Goal: Register for event/course

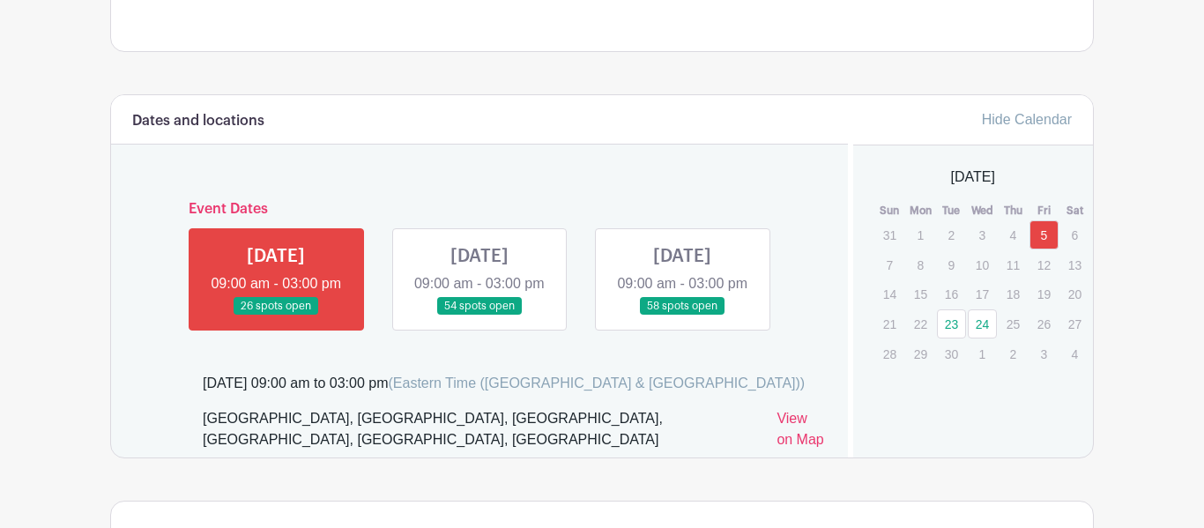
scroll to position [941, 0]
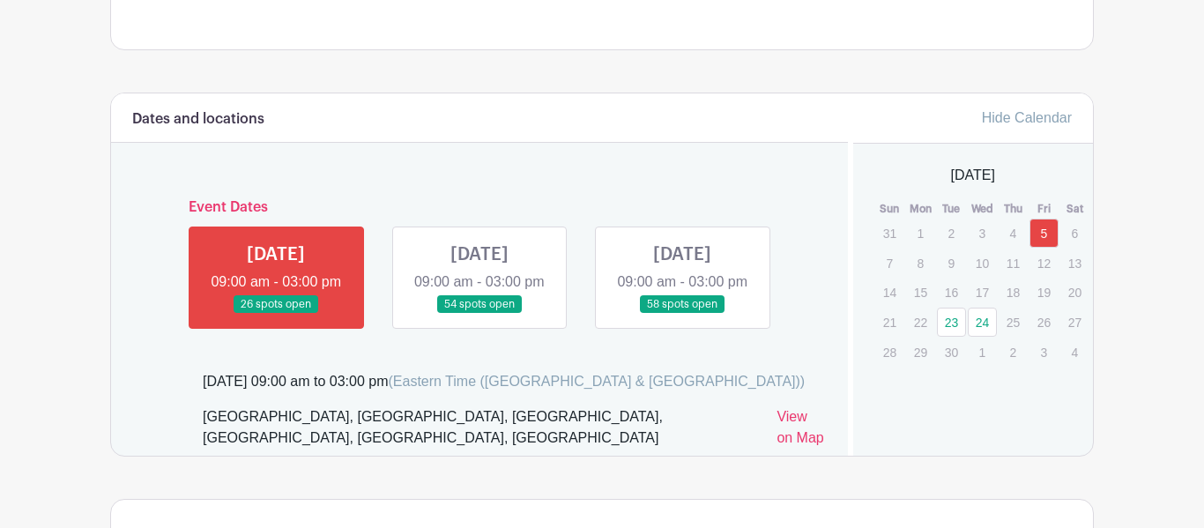
click at [276, 314] on link at bounding box center [276, 314] width 0 height 0
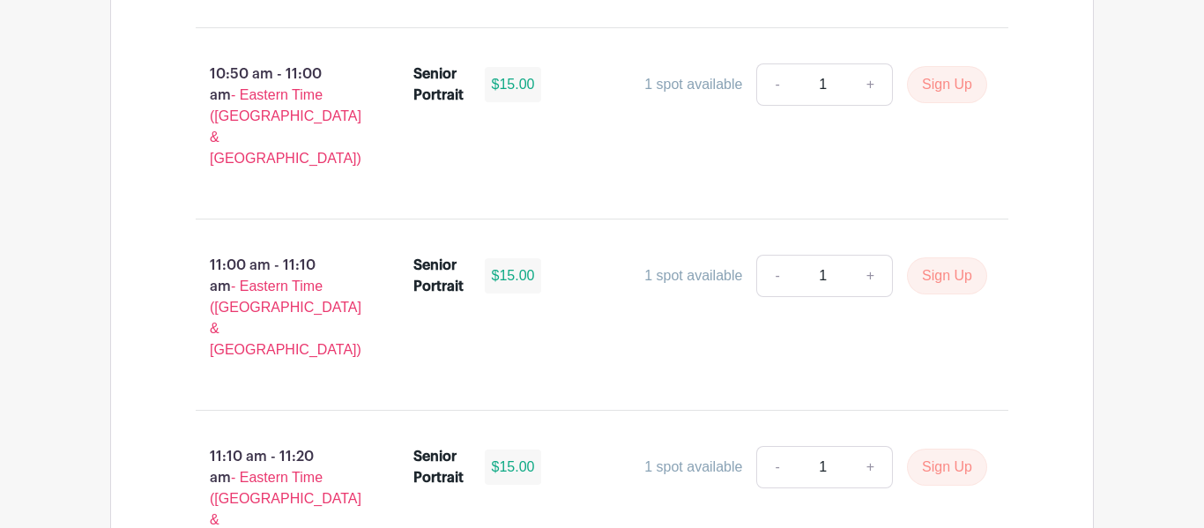
scroll to position [3584, 0]
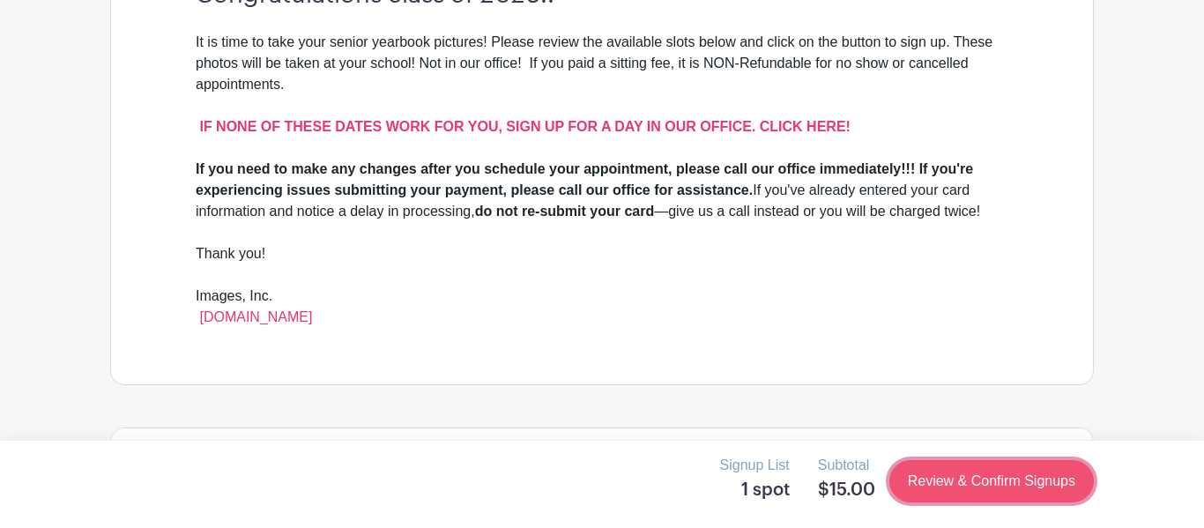
click at [991, 485] on link "Review & Confirm Signups" at bounding box center [991, 481] width 204 height 42
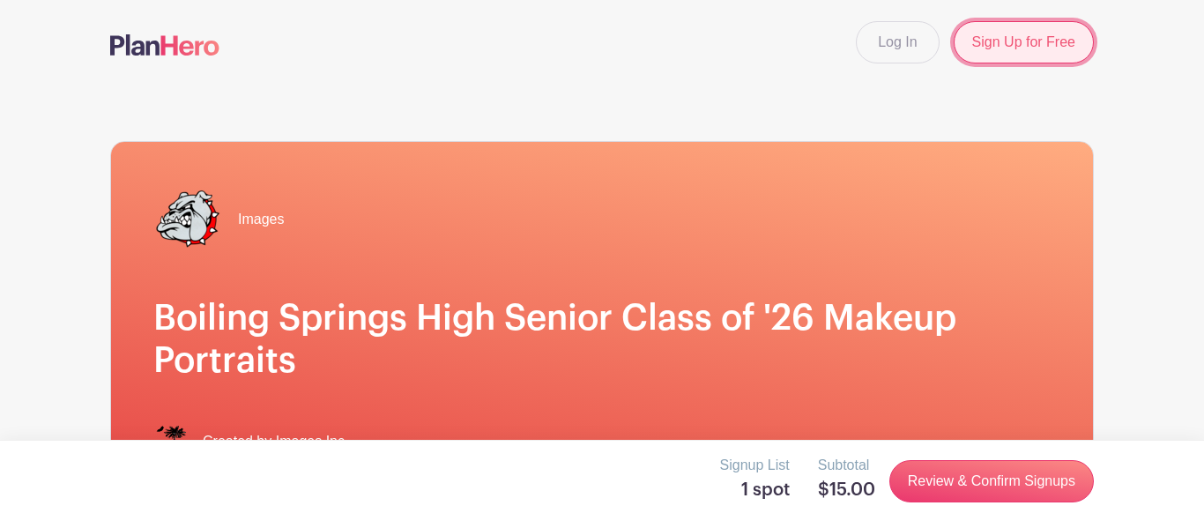
click at [1058, 44] on link "Sign Up for Free" at bounding box center [1023, 42] width 140 height 42
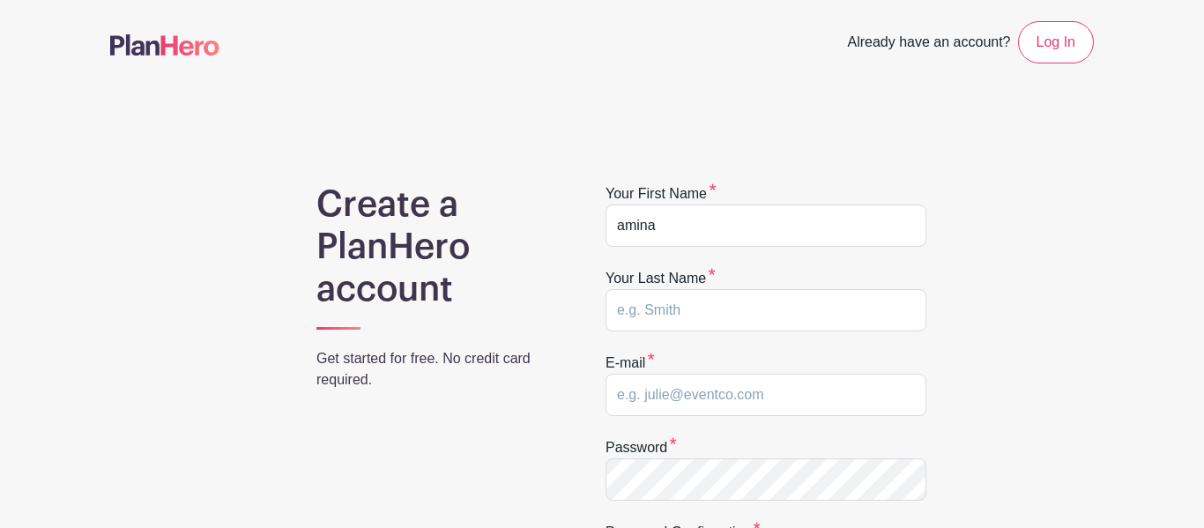
type input "amina"
click at [782, 319] on input "text" at bounding box center [765, 310] width 321 height 42
type input "gubchak"
click at [788, 396] on input "email" at bounding box center [765, 395] width 321 height 42
type input "g"
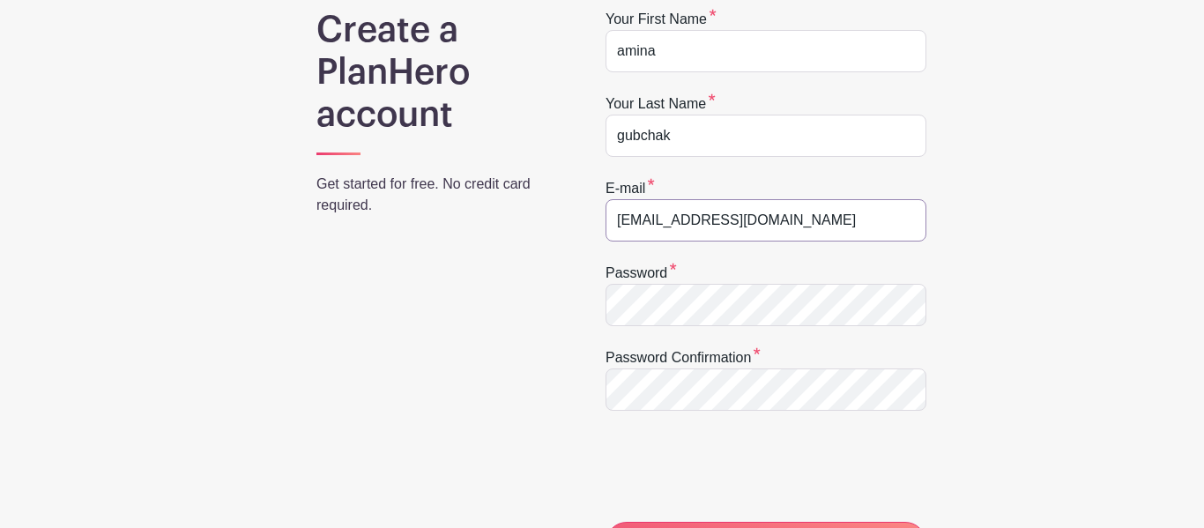
scroll to position [171, 0]
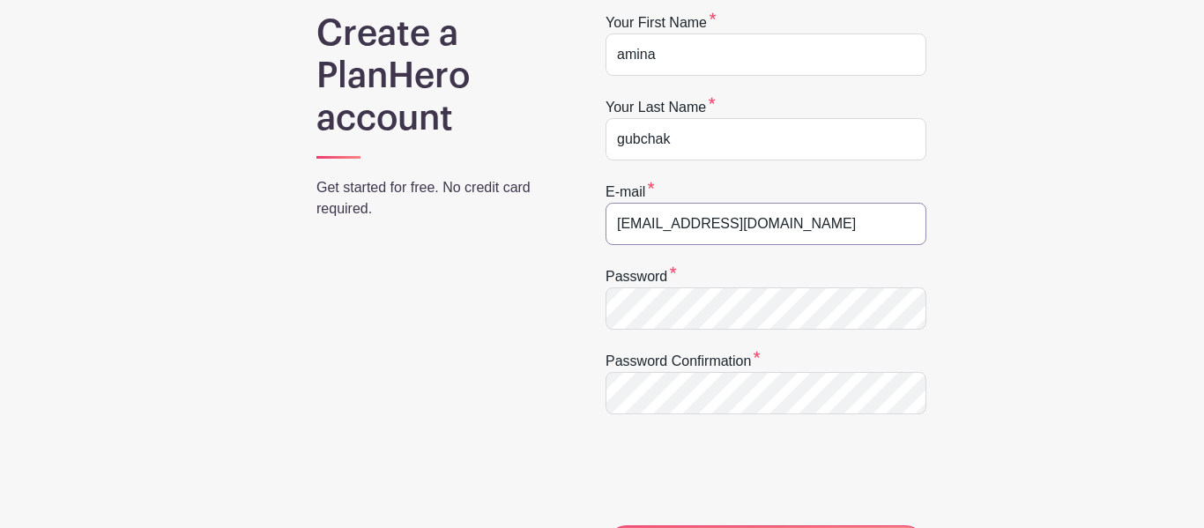
type input "aggubchak26@spart2.org"
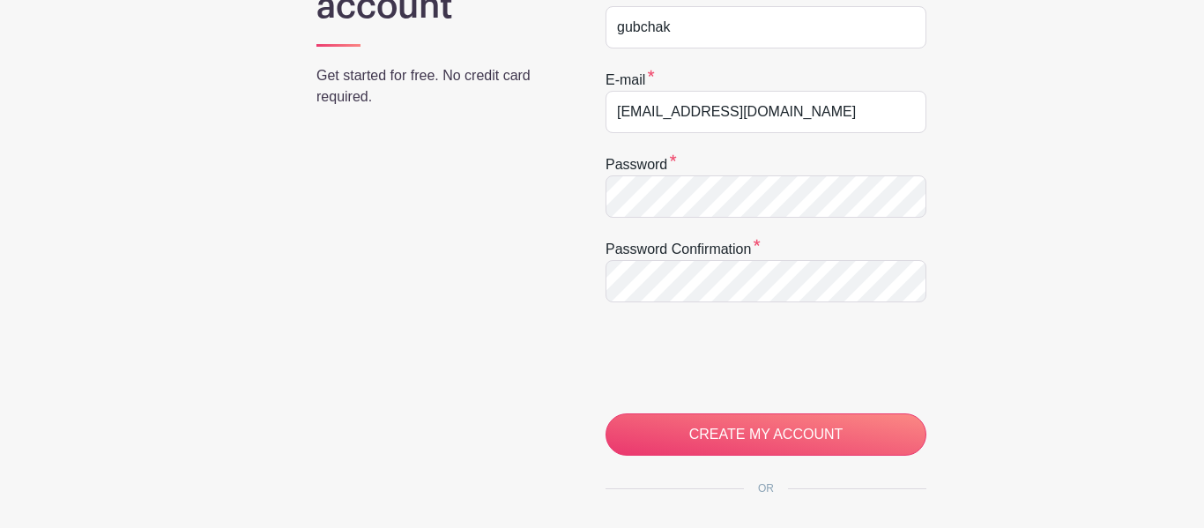
scroll to position [301, 0]
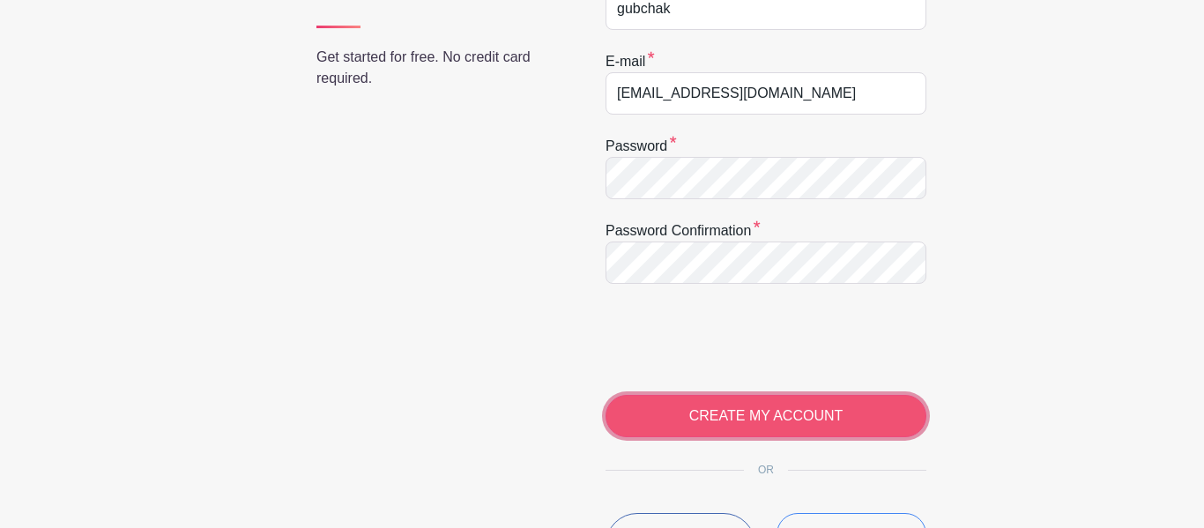
click at [730, 422] on input "CREATE MY ACCOUNT" at bounding box center [765, 416] width 321 height 42
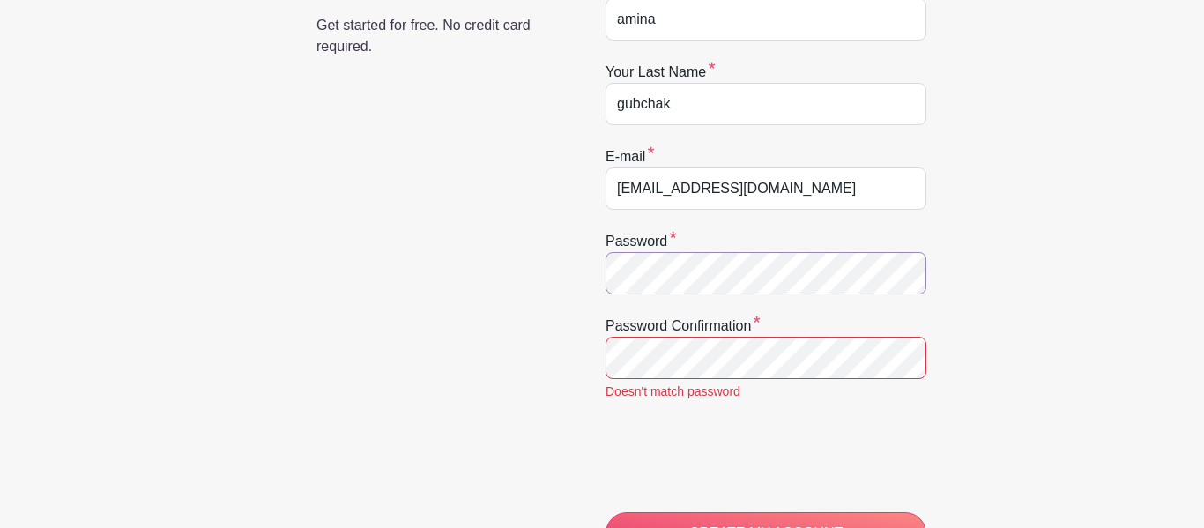
click at [605, 512] on input "CREATE MY ACCOUNT" at bounding box center [765, 533] width 321 height 42
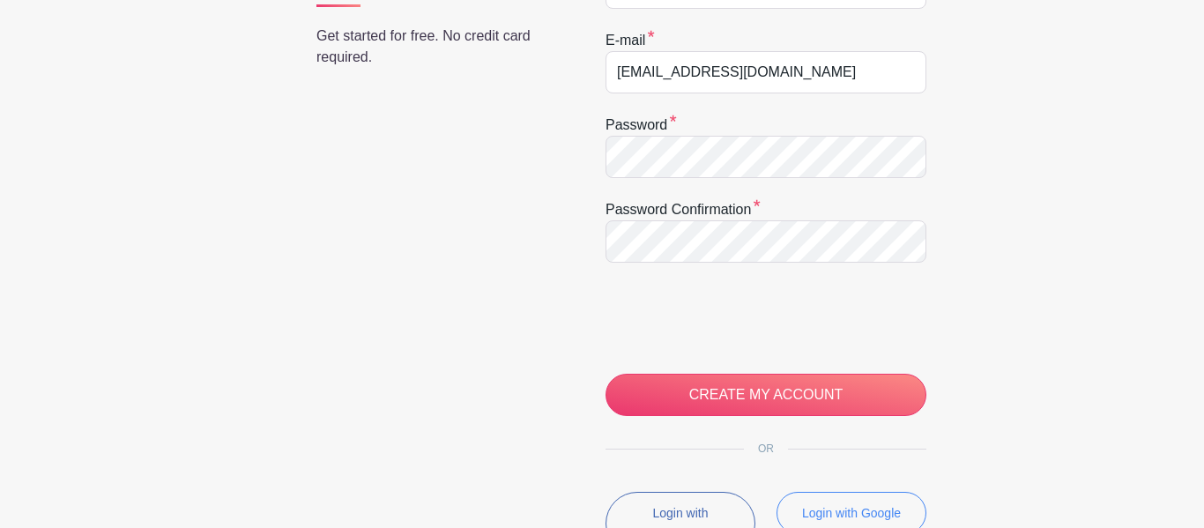
scroll to position [369, 0]
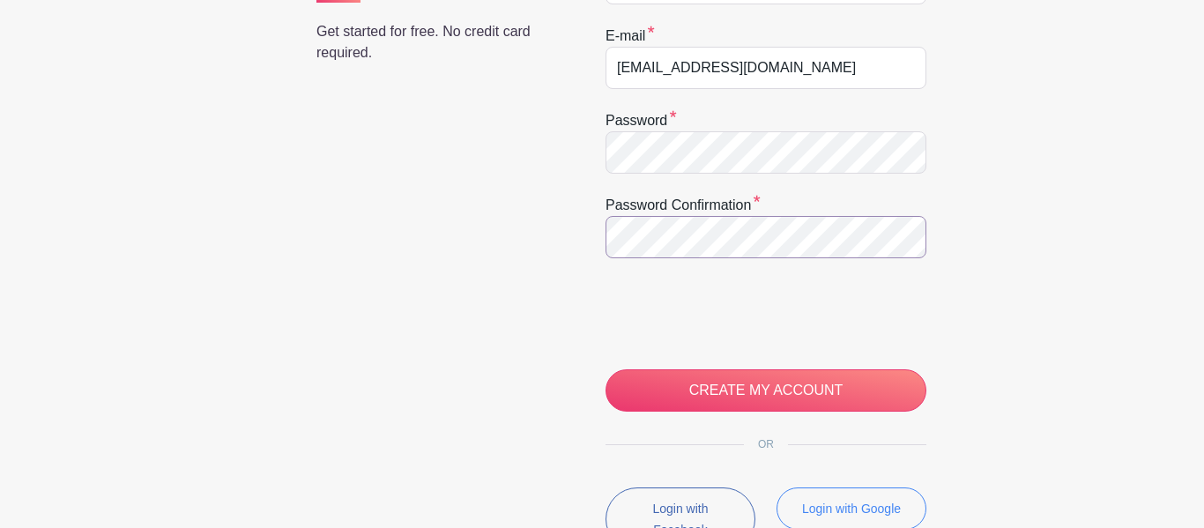
click at [605, 369] on input "CREATE MY ACCOUNT" at bounding box center [765, 390] width 321 height 42
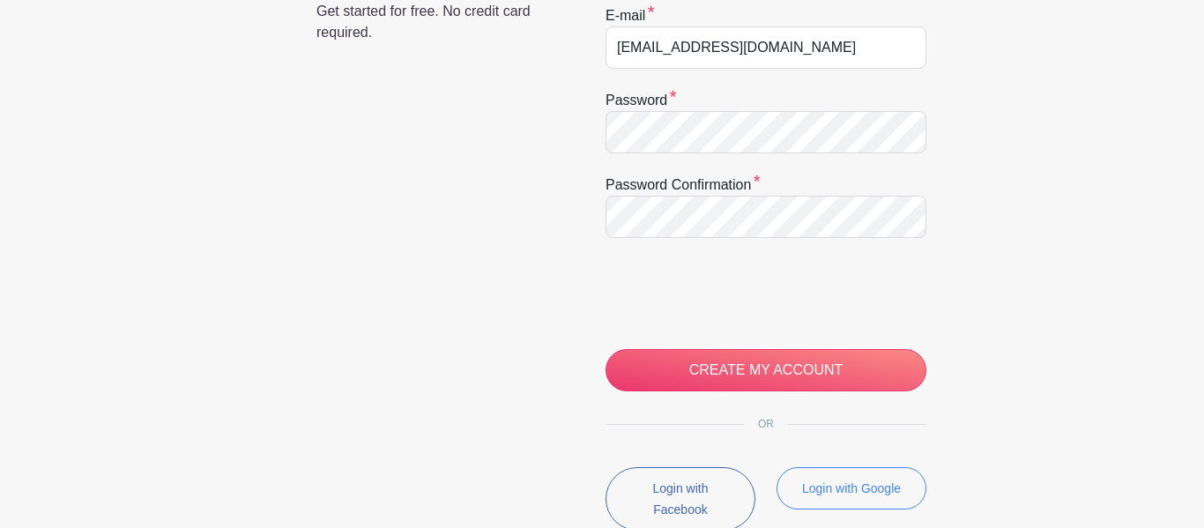
scroll to position [334, 0]
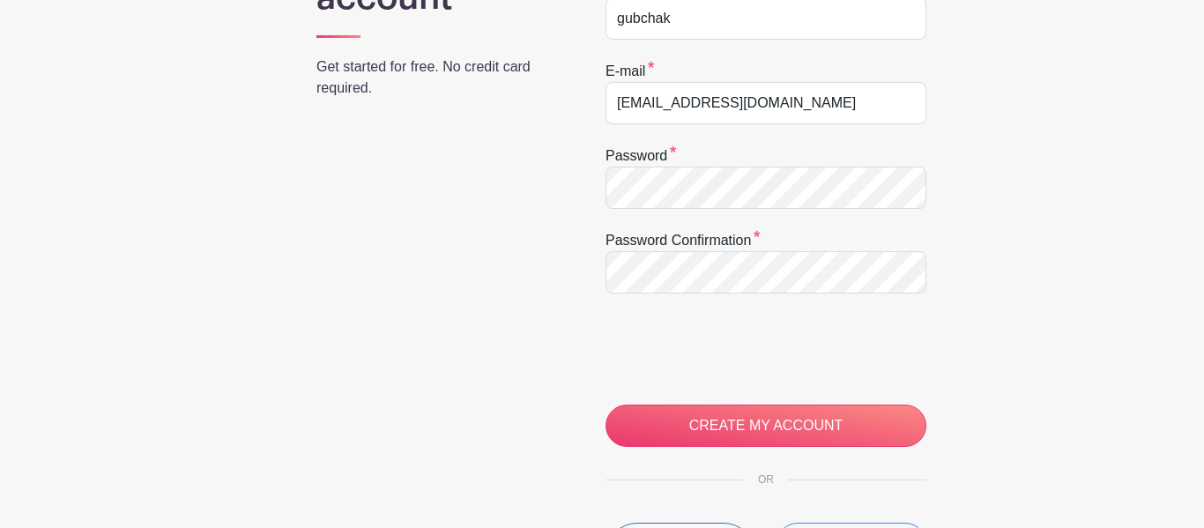
click at [847, 314] on form "Your first name [PERSON_NAME] Your last name gubchak E-mail [EMAIL_ADDRESS][DOM…" at bounding box center [765, 169] width 321 height 555
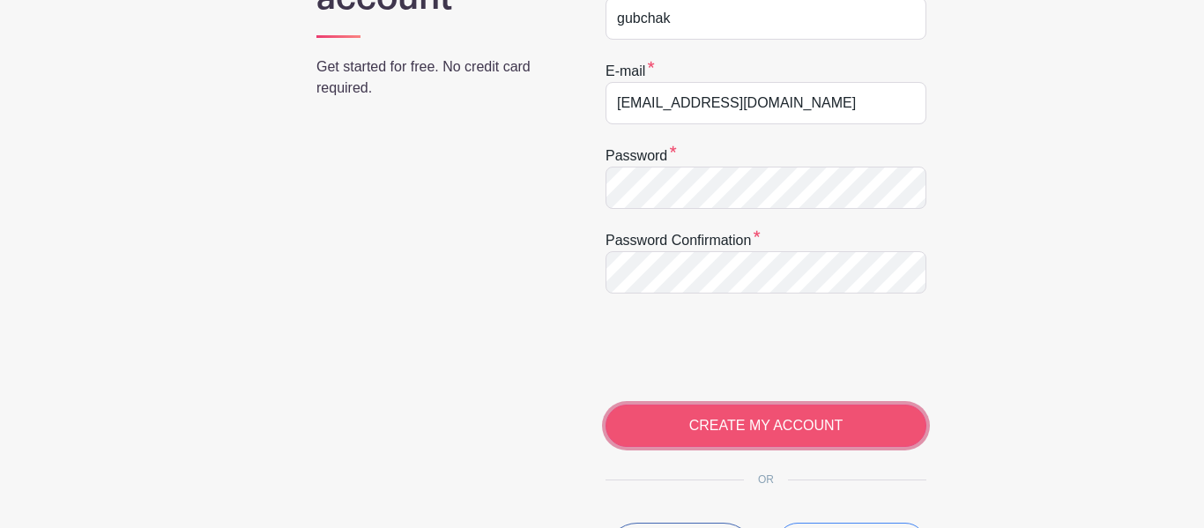
click at [845, 413] on input "CREATE MY ACCOUNT" at bounding box center [765, 425] width 321 height 42
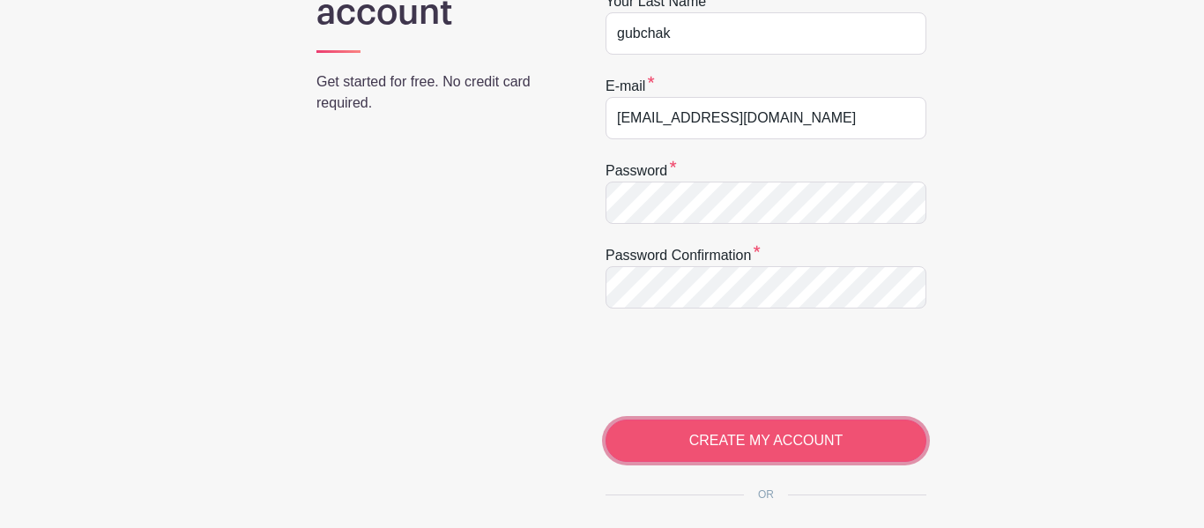
click at [726, 436] on input "CREATE MY ACCOUNT" at bounding box center [765, 440] width 321 height 42
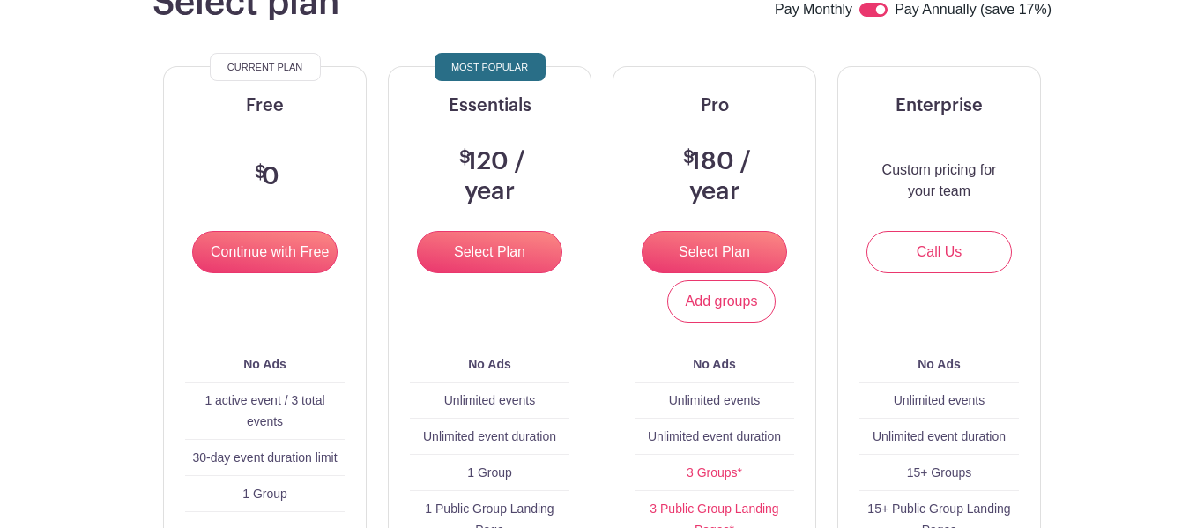
scroll to position [194, 0]
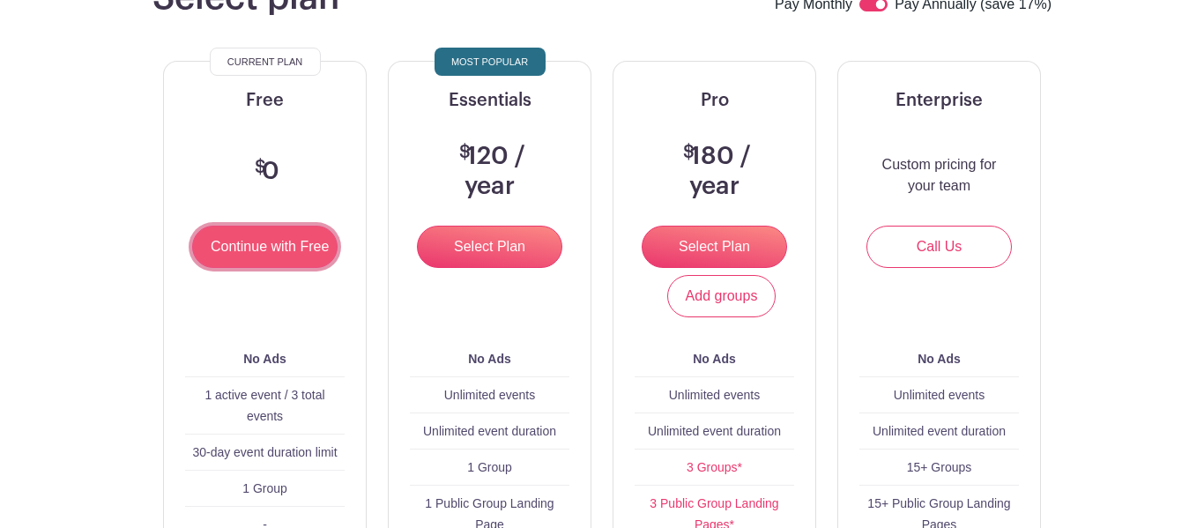
click at [323, 266] on input "Continue with Free" at bounding box center [264, 247] width 145 height 42
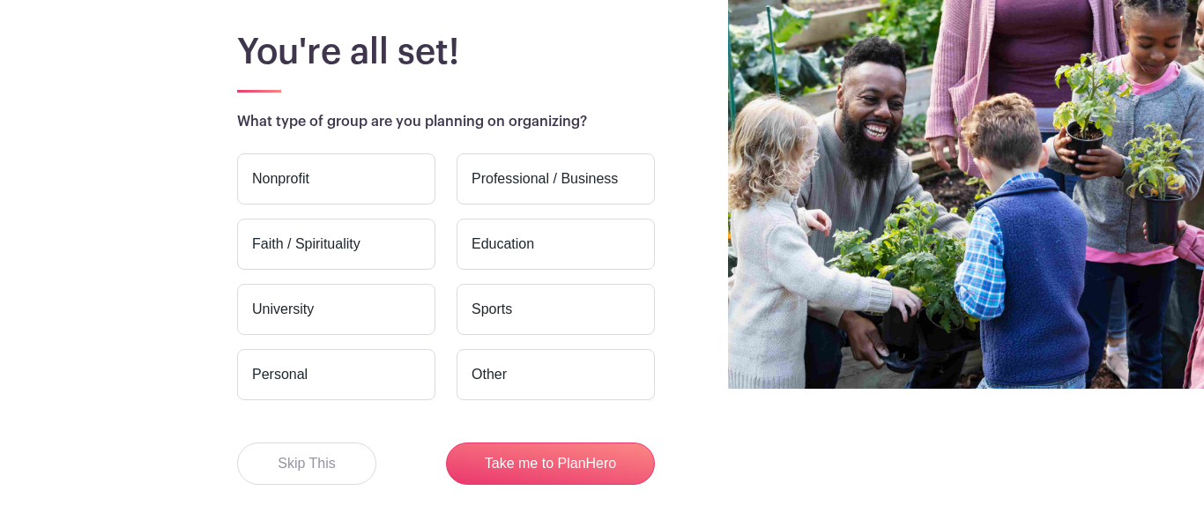
scroll to position [207, 0]
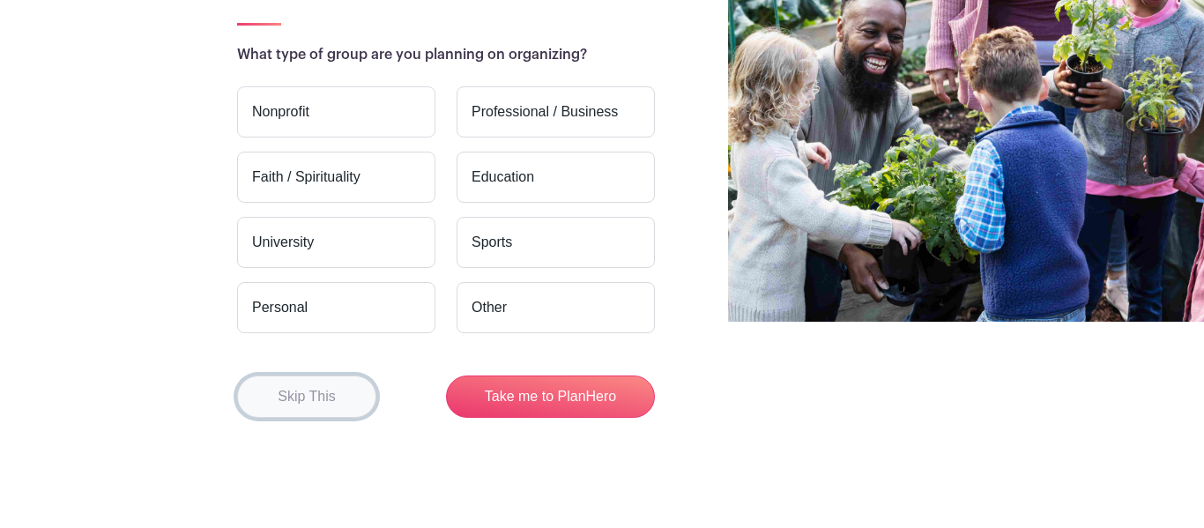
click at [352, 401] on button "Skip This" at bounding box center [306, 396] width 139 height 42
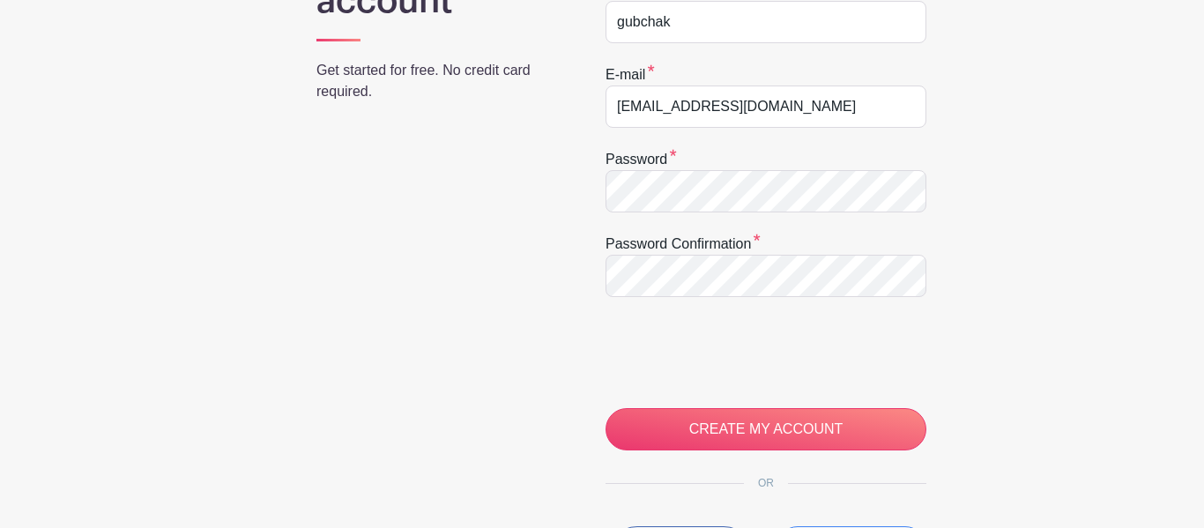
scroll to position [330, 0]
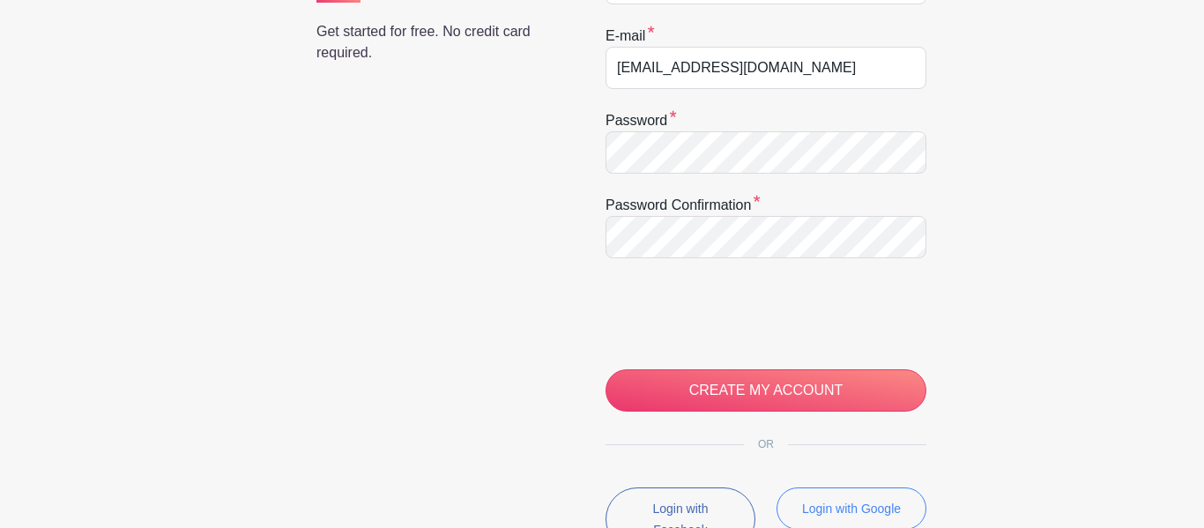
scroll to position [369, 0]
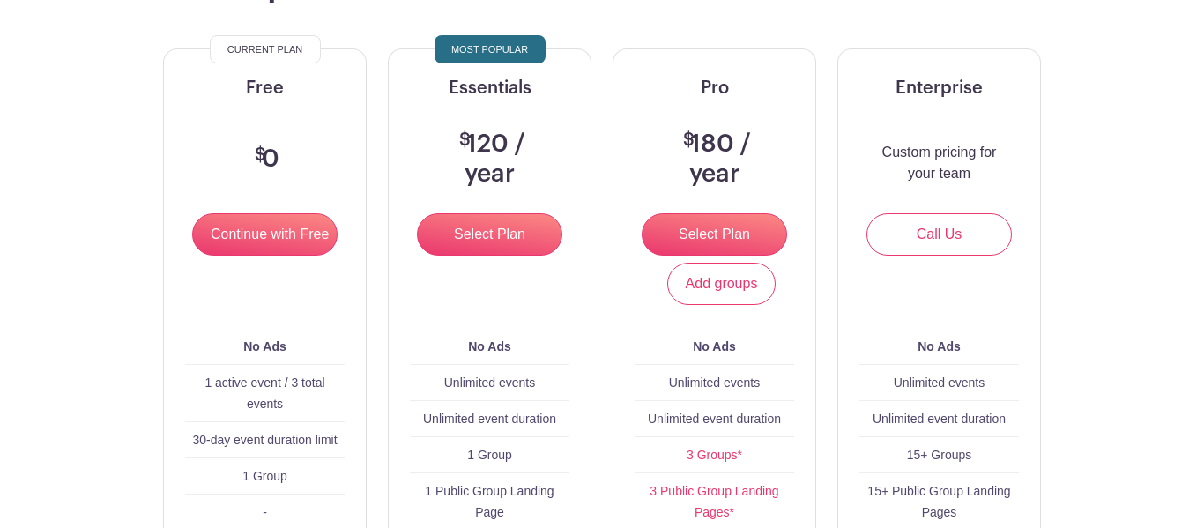
scroll to position [171, 0]
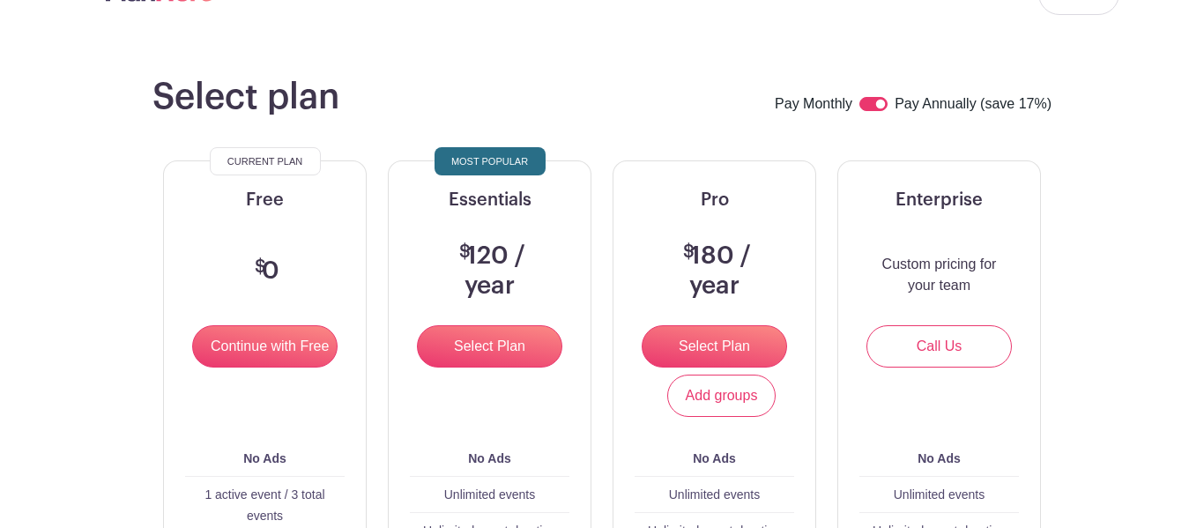
scroll to position [67, 0]
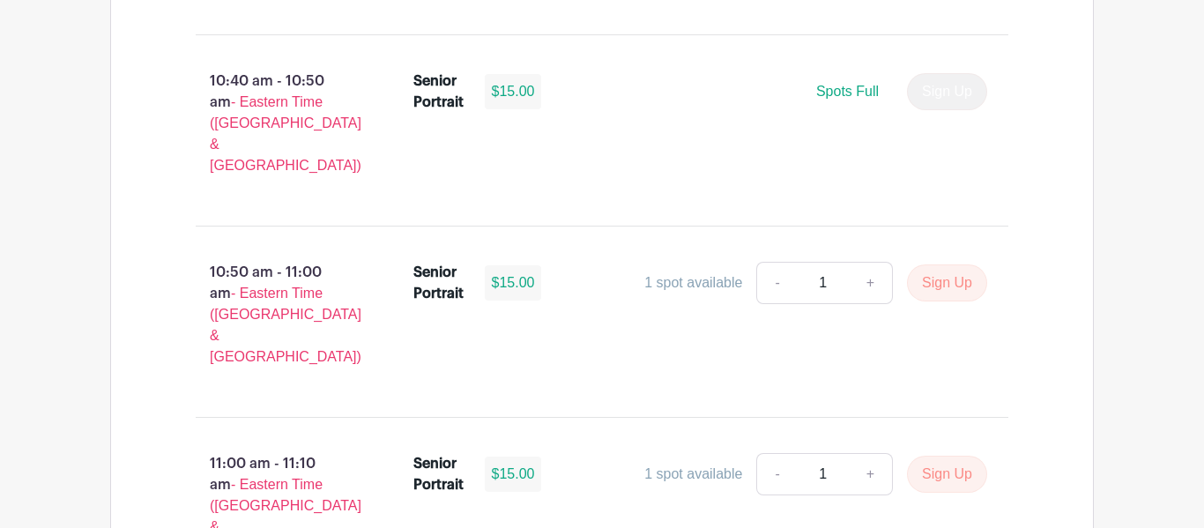
scroll to position [3369, 0]
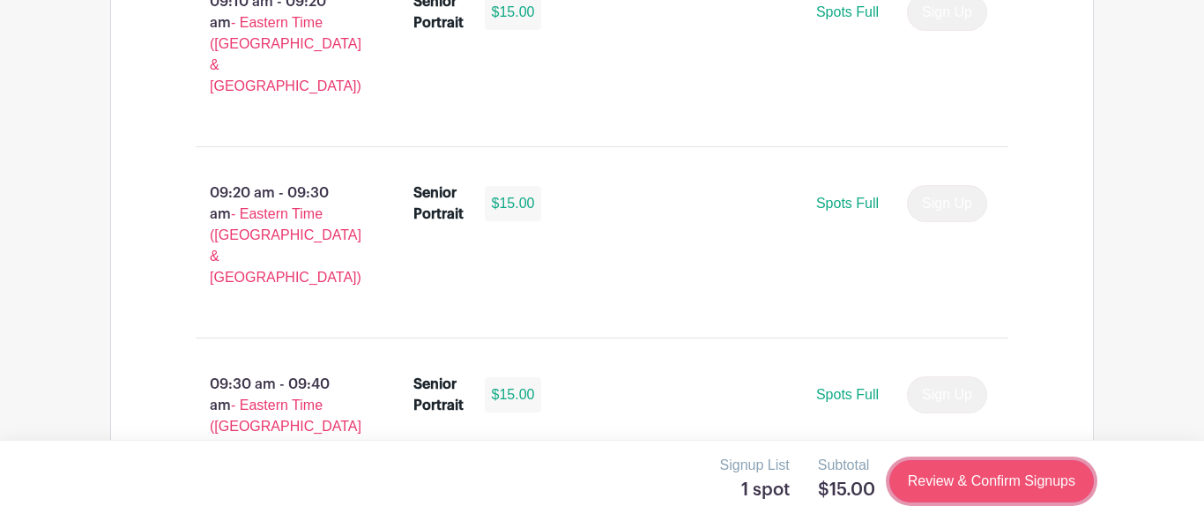
click at [1058, 487] on link "Review & Confirm Signups" at bounding box center [991, 481] width 204 height 42
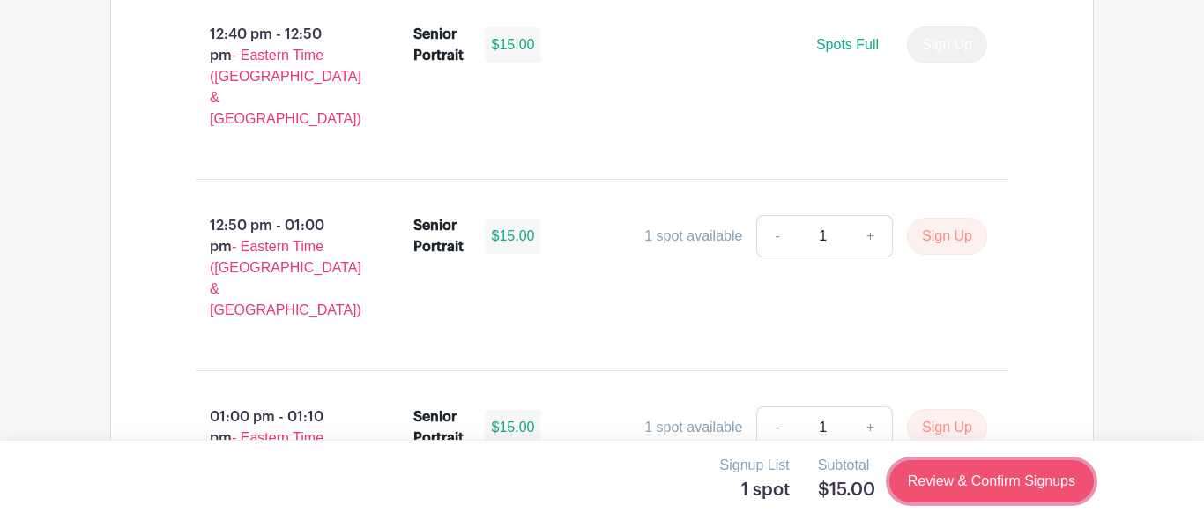
click at [1007, 491] on link "Review & Confirm Signups" at bounding box center [991, 481] width 204 height 42
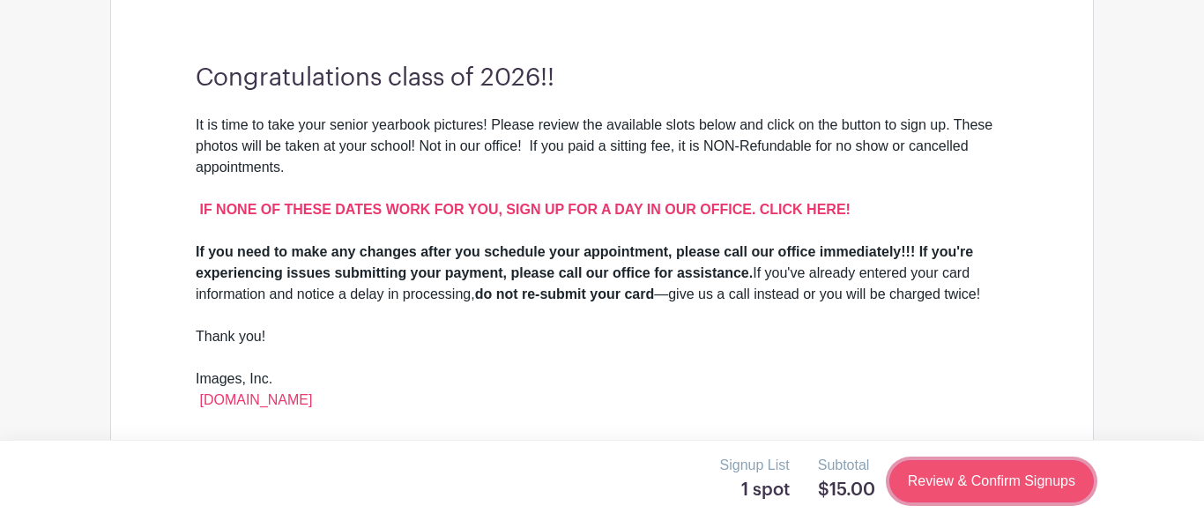
scroll to position [508, 0]
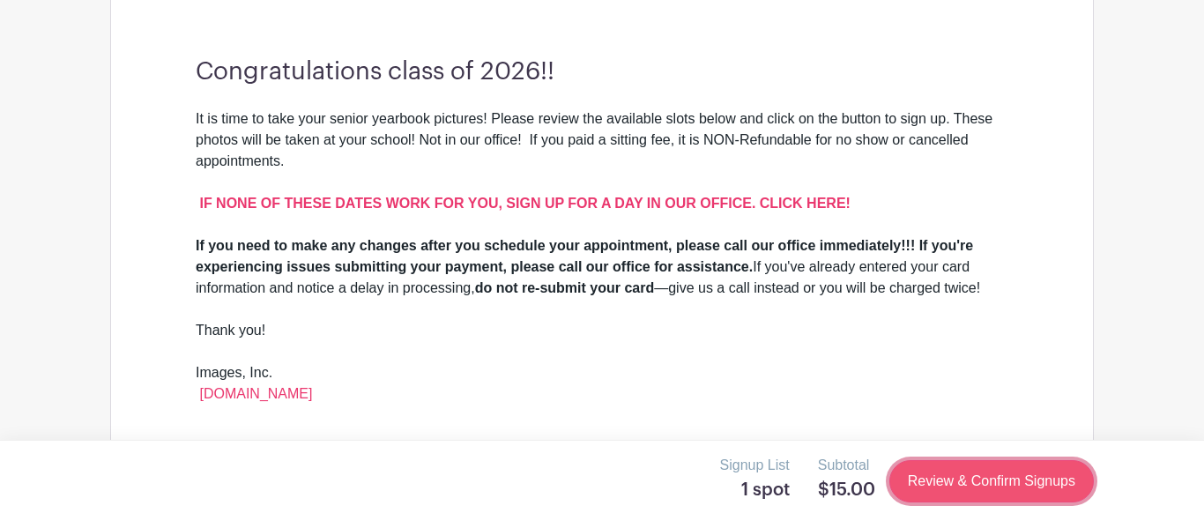
click at [1004, 495] on link "Review & Confirm Signups" at bounding box center [991, 481] width 204 height 42
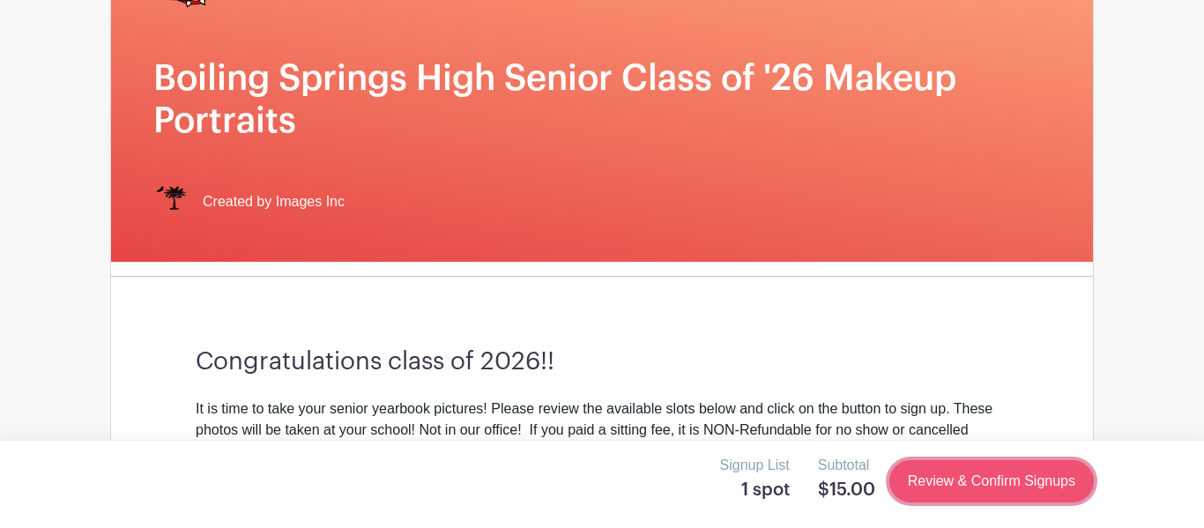
scroll to position [0, 0]
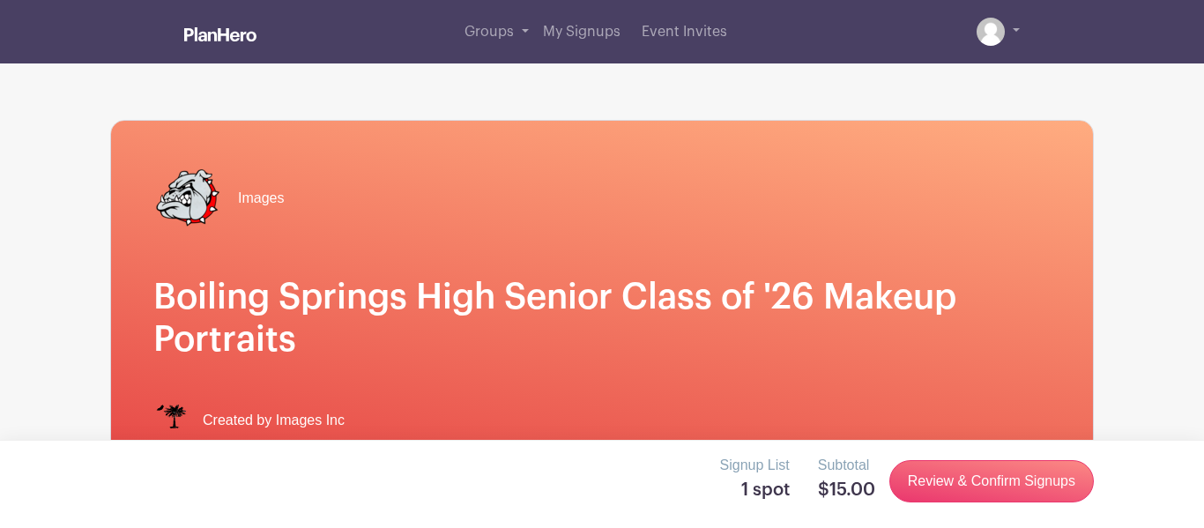
click at [834, 289] on h1 "Boiling Springs High Senior Class of '26 Makeup Portraits" at bounding box center [601, 318] width 897 height 85
click at [504, 346] on h1 "Boiling Springs High Senior Class of '26 Makeup Portraits" at bounding box center [601, 318] width 897 height 85
click at [511, 294] on h1 "Boiling Springs High Senior Class of '26 Makeup Portraits" at bounding box center [601, 318] width 897 height 85
click at [358, 220] on div "Images" at bounding box center [601, 198] width 897 height 70
click at [358, 268] on div "Images Boiling Springs High Senior Class of '26 Makeup Portraits Created by Ima…" at bounding box center [602, 300] width 982 height 359
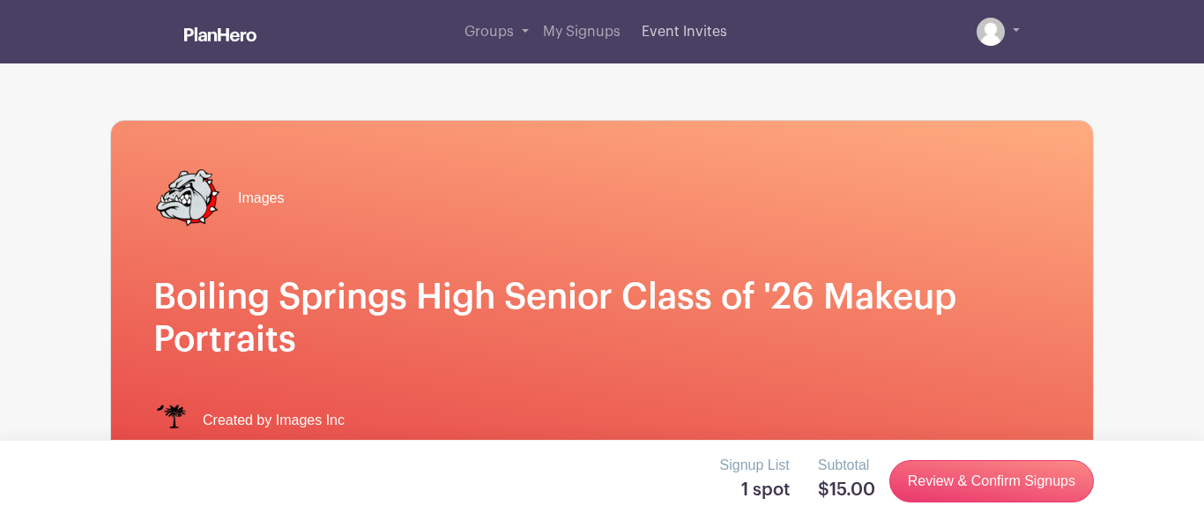
click at [648, 53] on link "Event Invites" at bounding box center [684, 31] width 100 height 63
